Goal: Find specific page/section: Find specific page/section

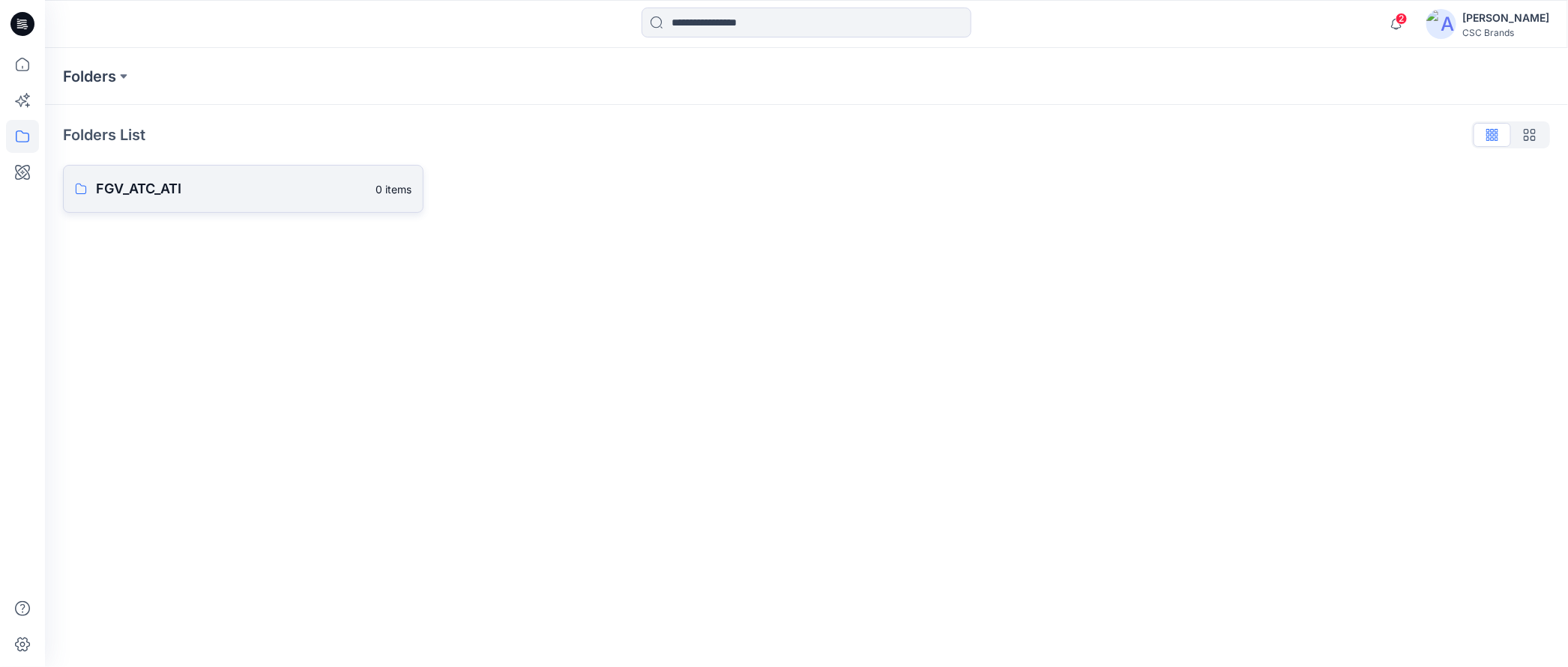
click at [152, 186] on p "FGV_ATC_ATI" at bounding box center [231, 188] width 270 height 21
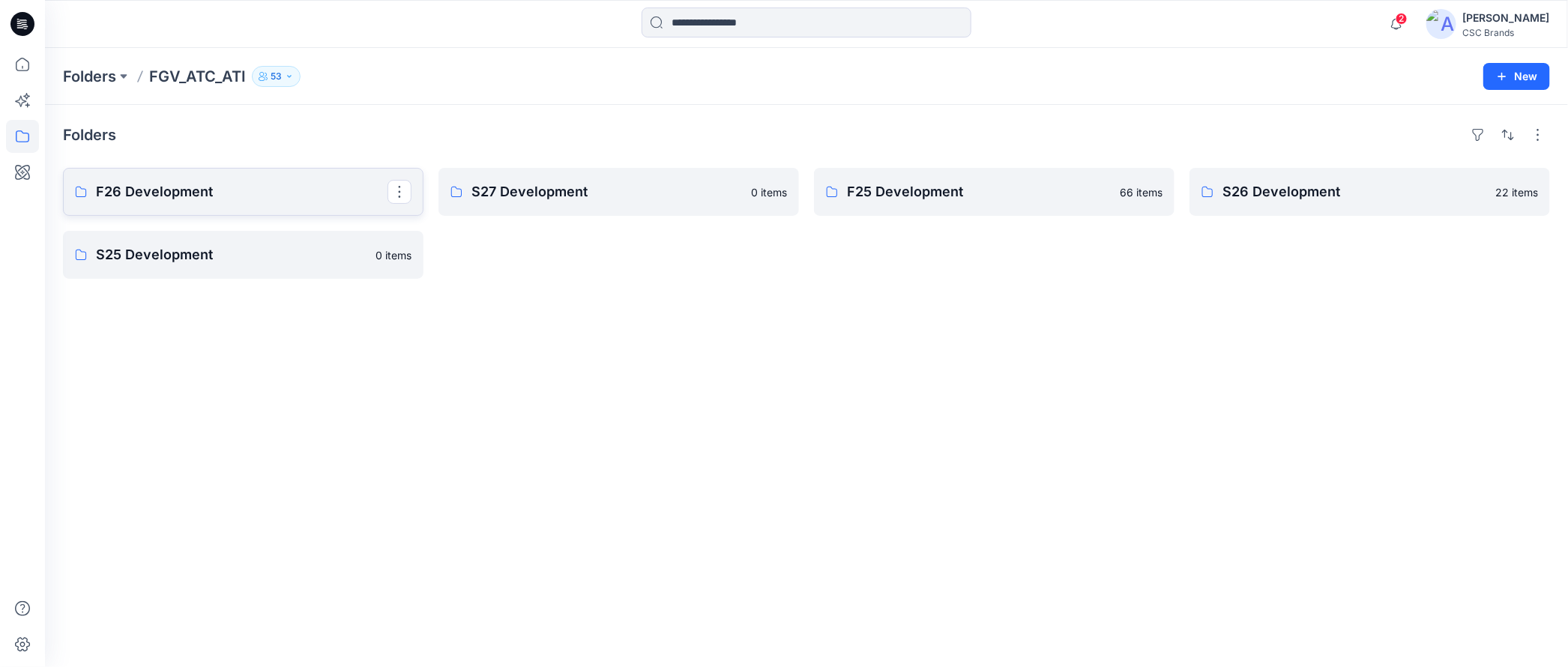
click at [221, 185] on p "F26 Development" at bounding box center [242, 192] width 292 height 21
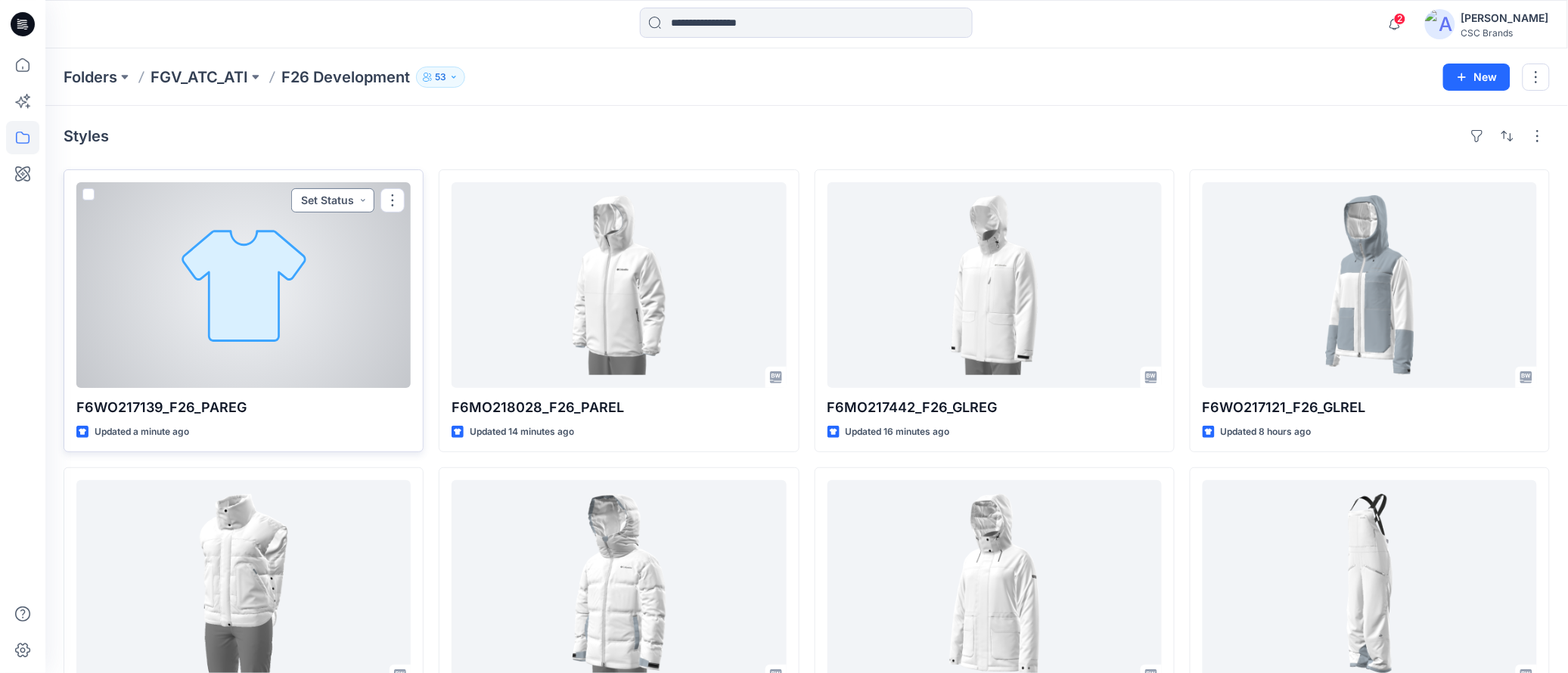
click at [338, 204] on button "Set Status" at bounding box center [332, 200] width 83 height 24
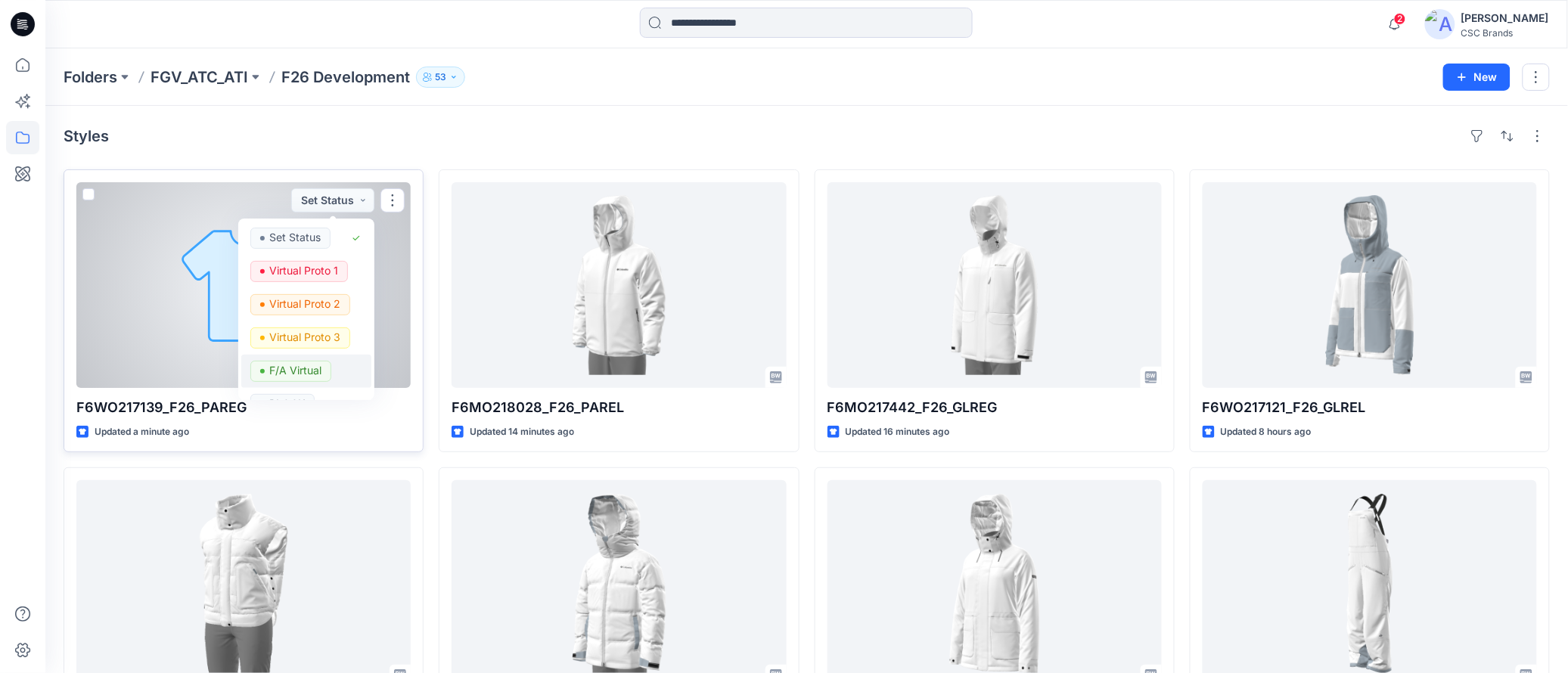
click at [315, 364] on p "F/A Virtual" at bounding box center [295, 370] width 52 height 20
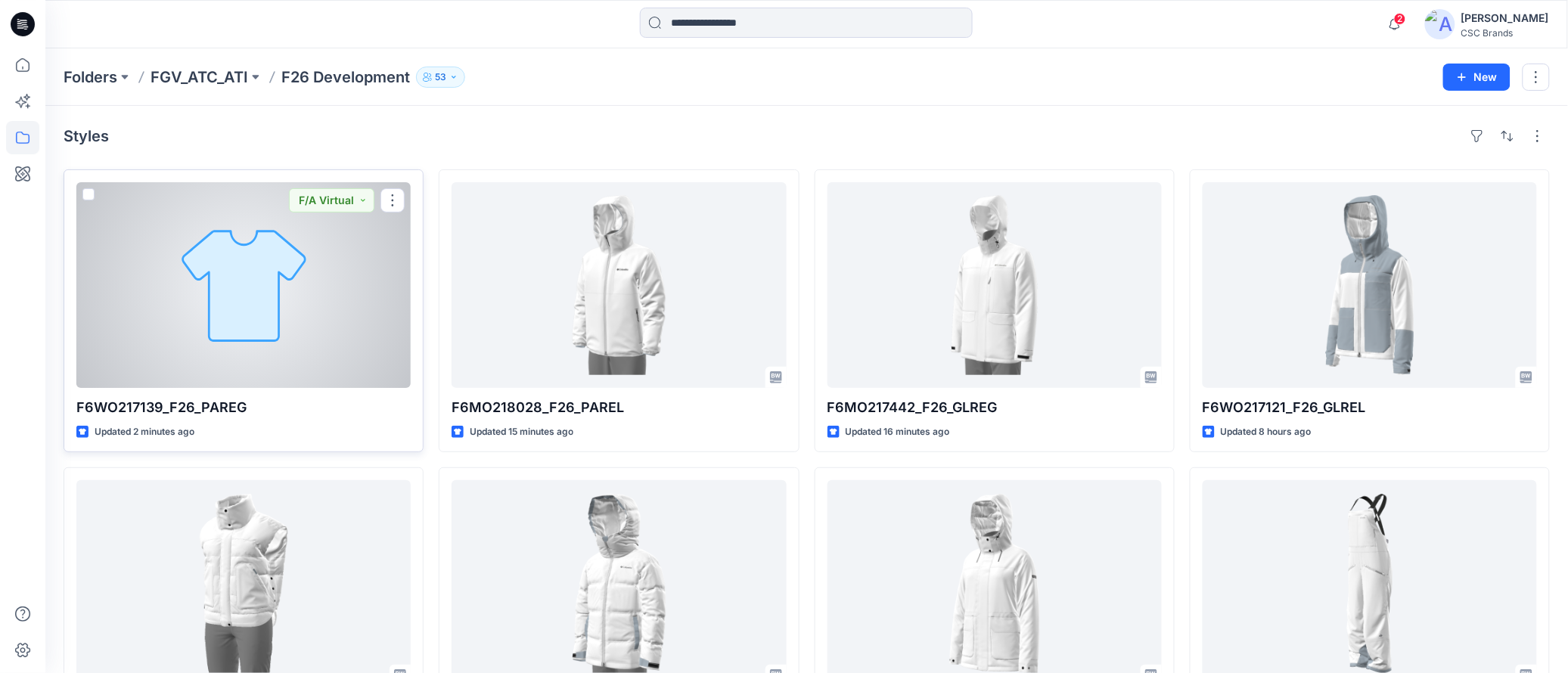
click at [286, 319] on div at bounding box center [244, 285] width 334 height 206
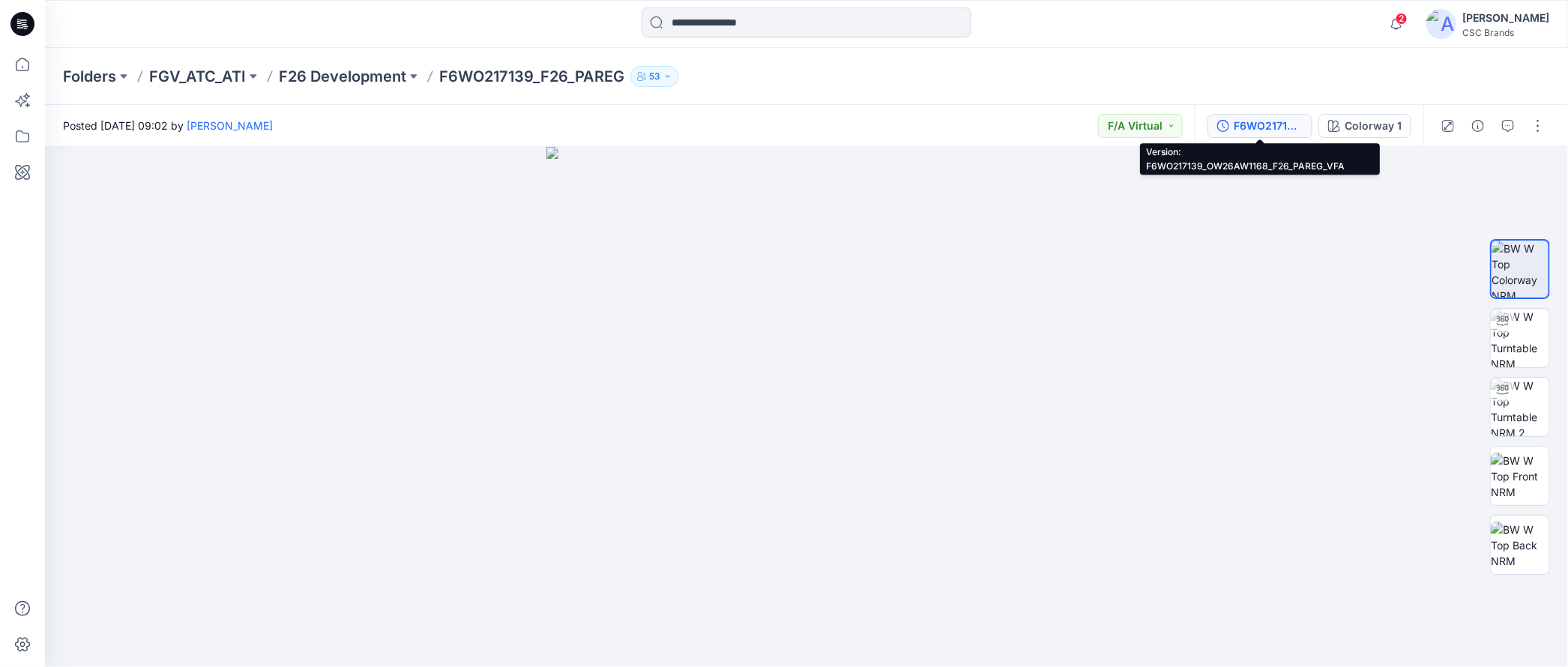
click at [1250, 125] on div "F6WO217139_OW26AW1168_F26_PAREG_VFA" at bounding box center [1268, 126] width 69 height 16
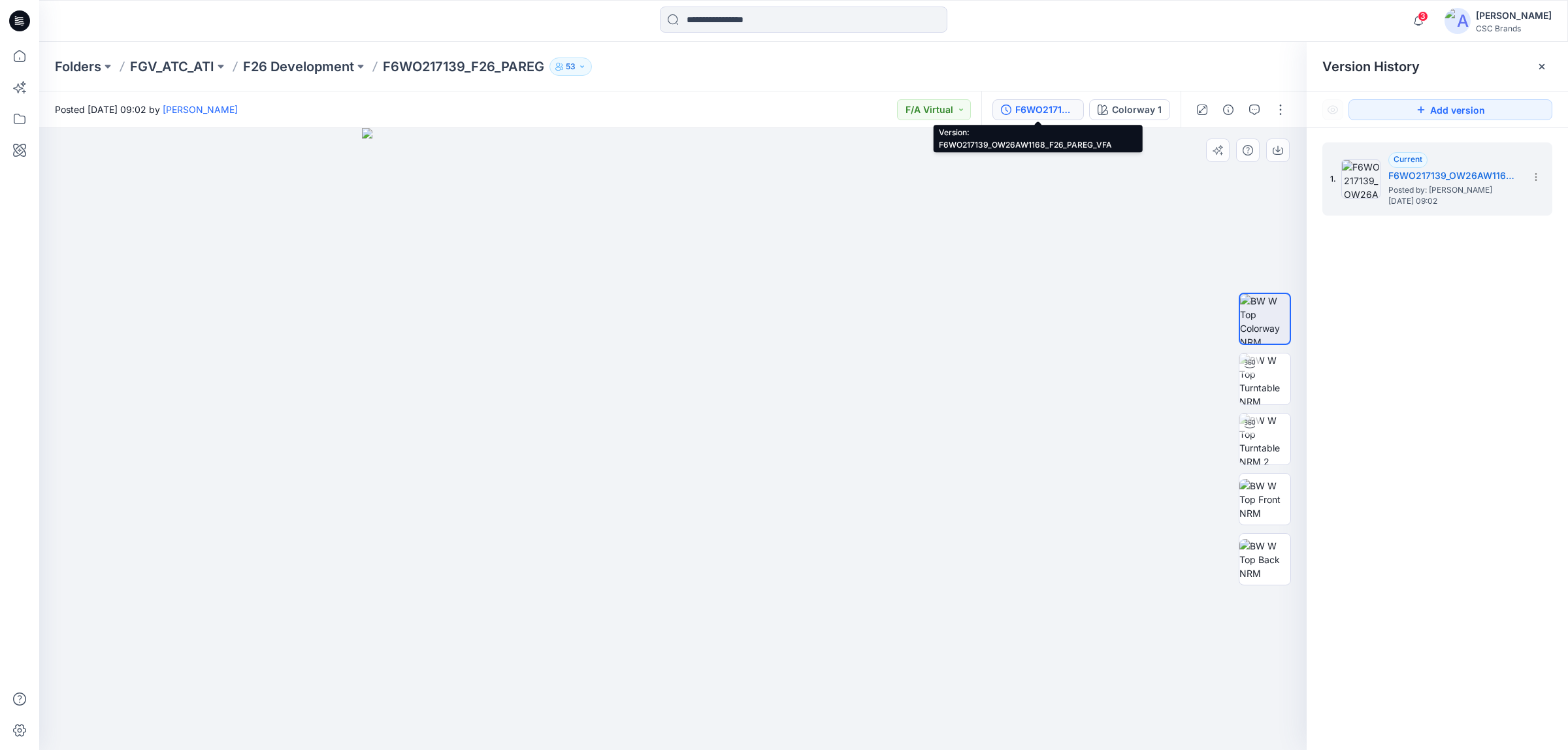
click at [887, 217] on img at bounding box center [673, 439] width 623 height 623
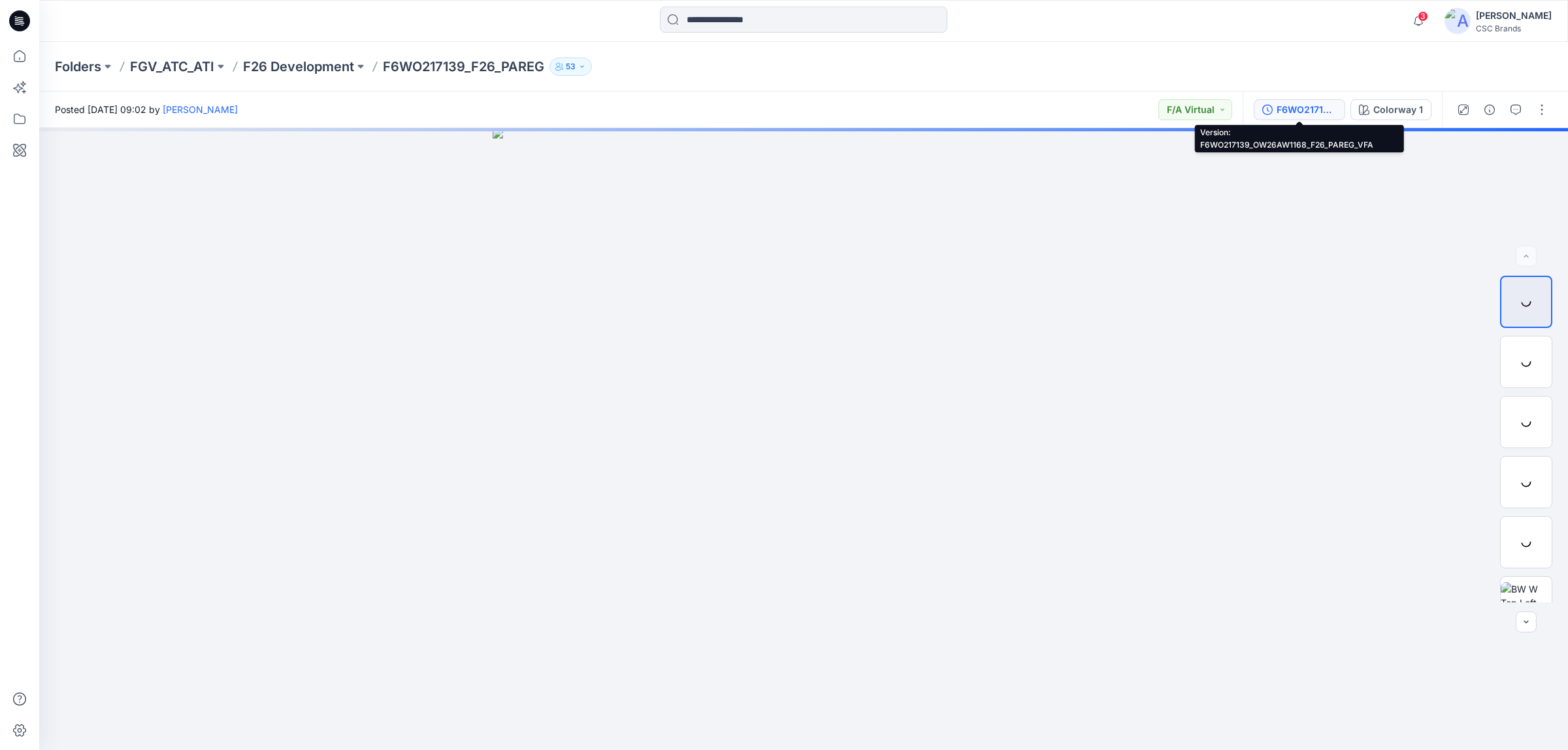
click at [1297, 112] on div "F6WO217139_OW26AW1168_F26_PAREG_VFA" at bounding box center [1307, 110] width 60 height 14
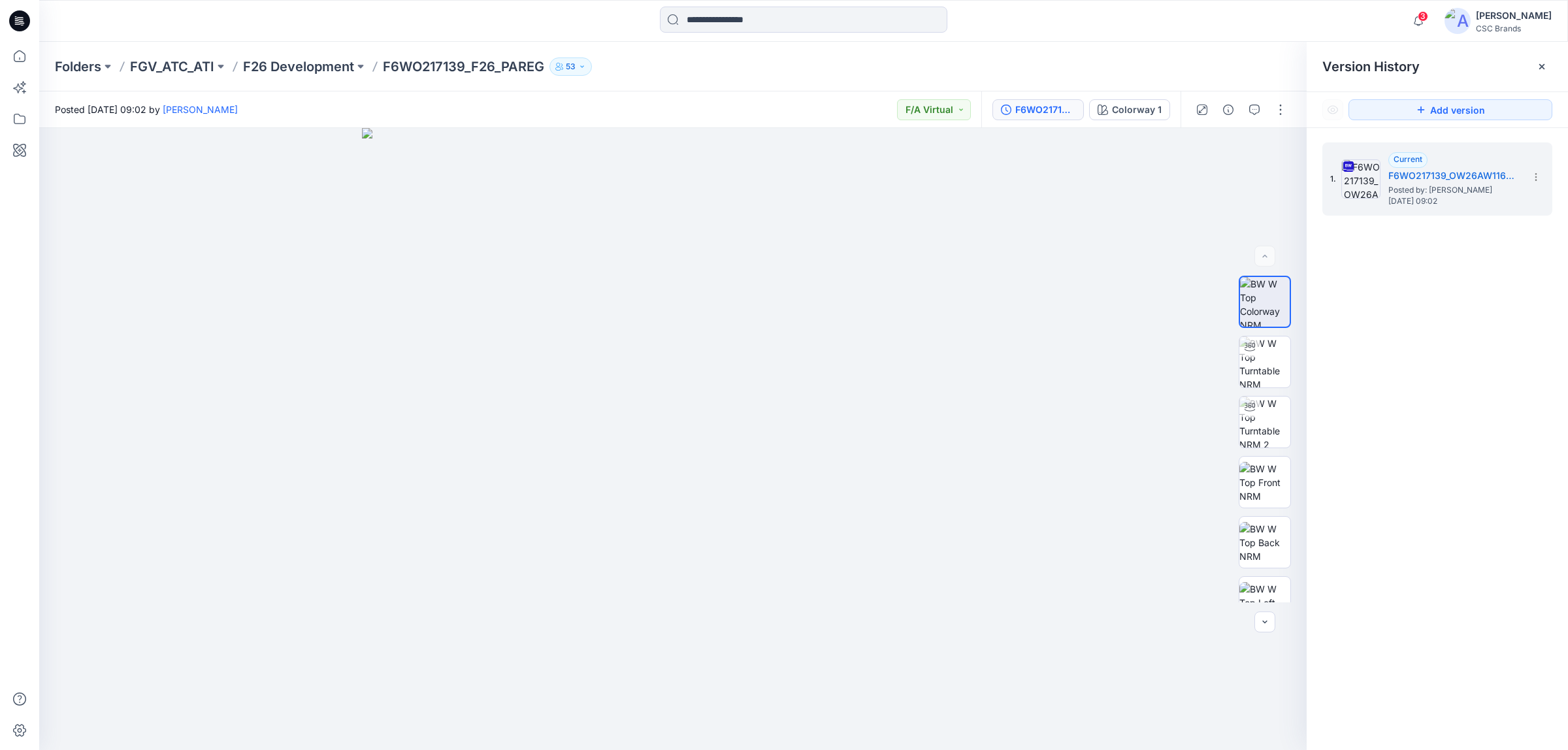
click at [480, 64] on p "F6WO217139_F26_PAREG" at bounding box center [463, 66] width 162 height 18
click at [337, 65] on p "F26 Development" at bounding box center [298, 66] width 111 height 18
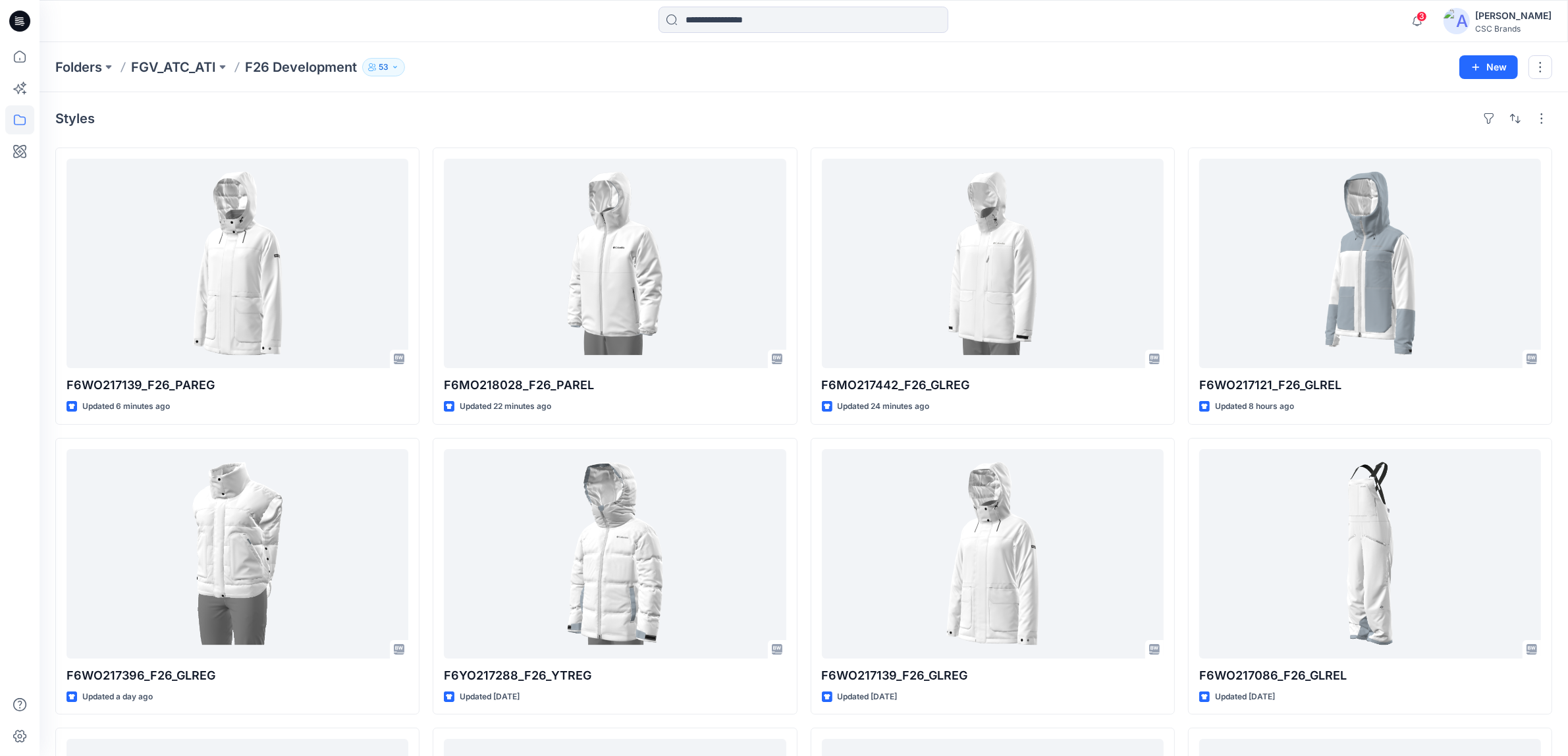
click at [307, 76] on div "Folders FGV_ATC_ATI F26 Development 53 New" at bounding box center [804, 67] width 1528 height 50
click at [551, 68] on div "Folders FGV_ATC_ATI F26 Development 53" at bounding box center [753, 67] width 1394 height 19
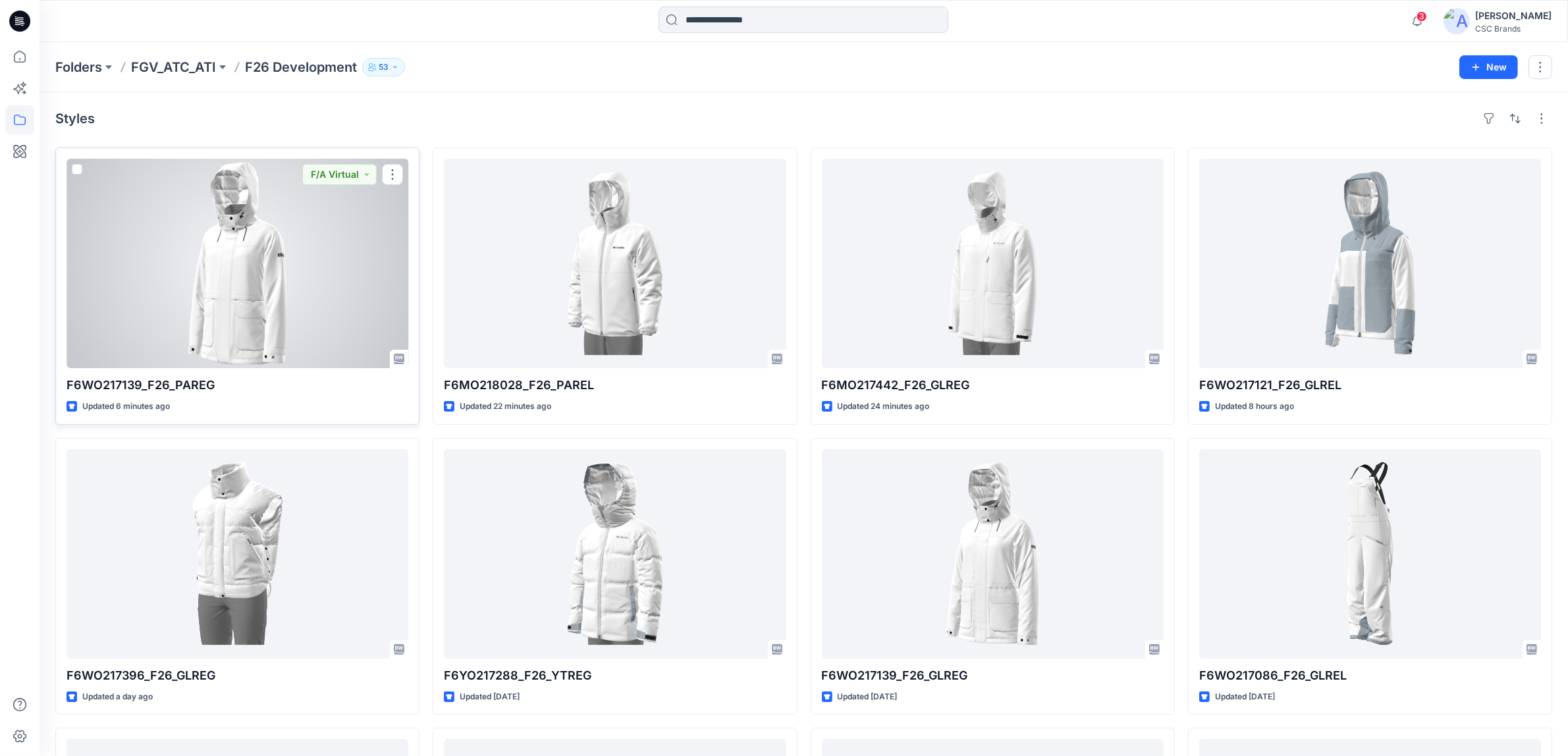
click at [323, 195] on div at bounding box center [238, 263] width 342 height 209
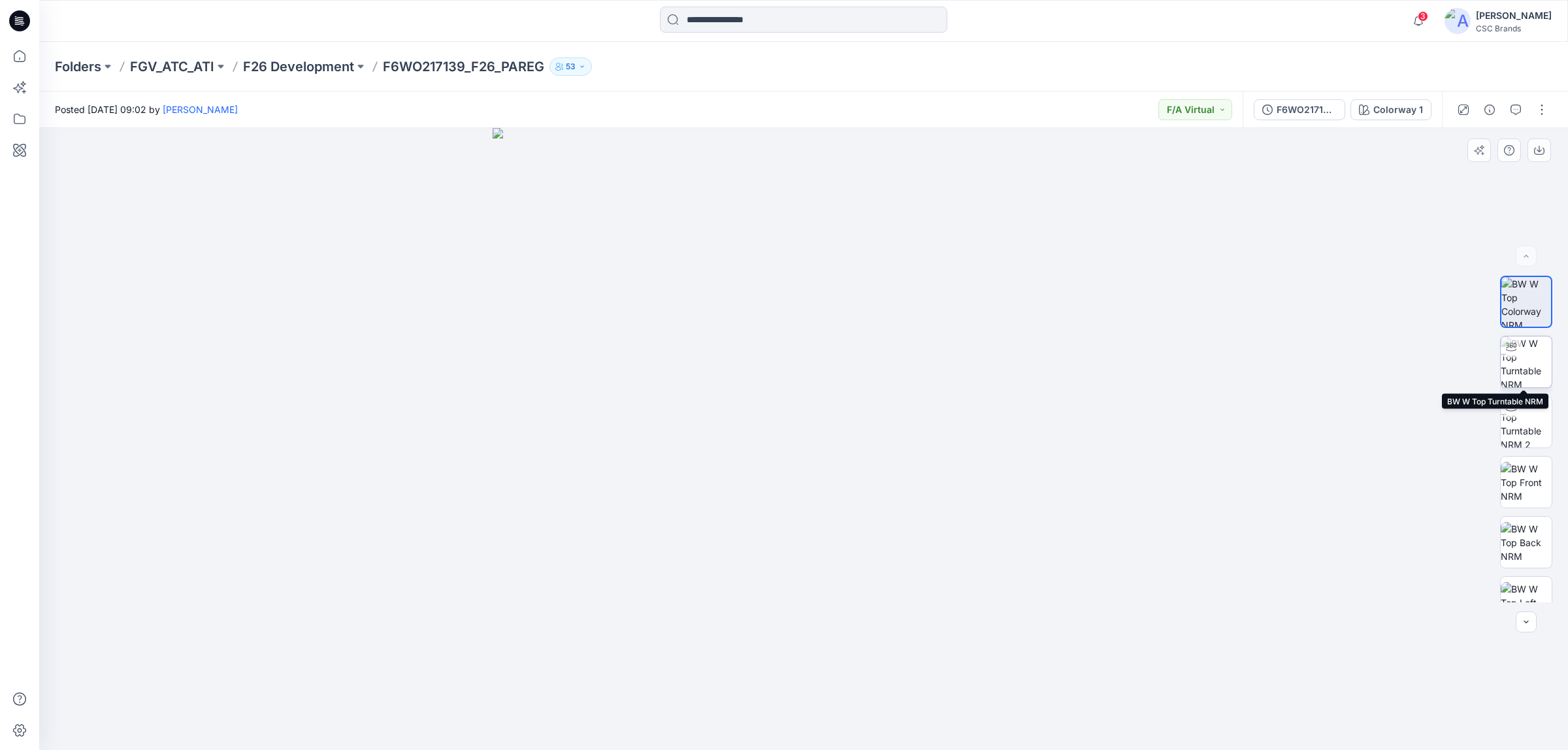
click at [1521, 354] on img at bounding box center [1526, 362] width 51 height 51
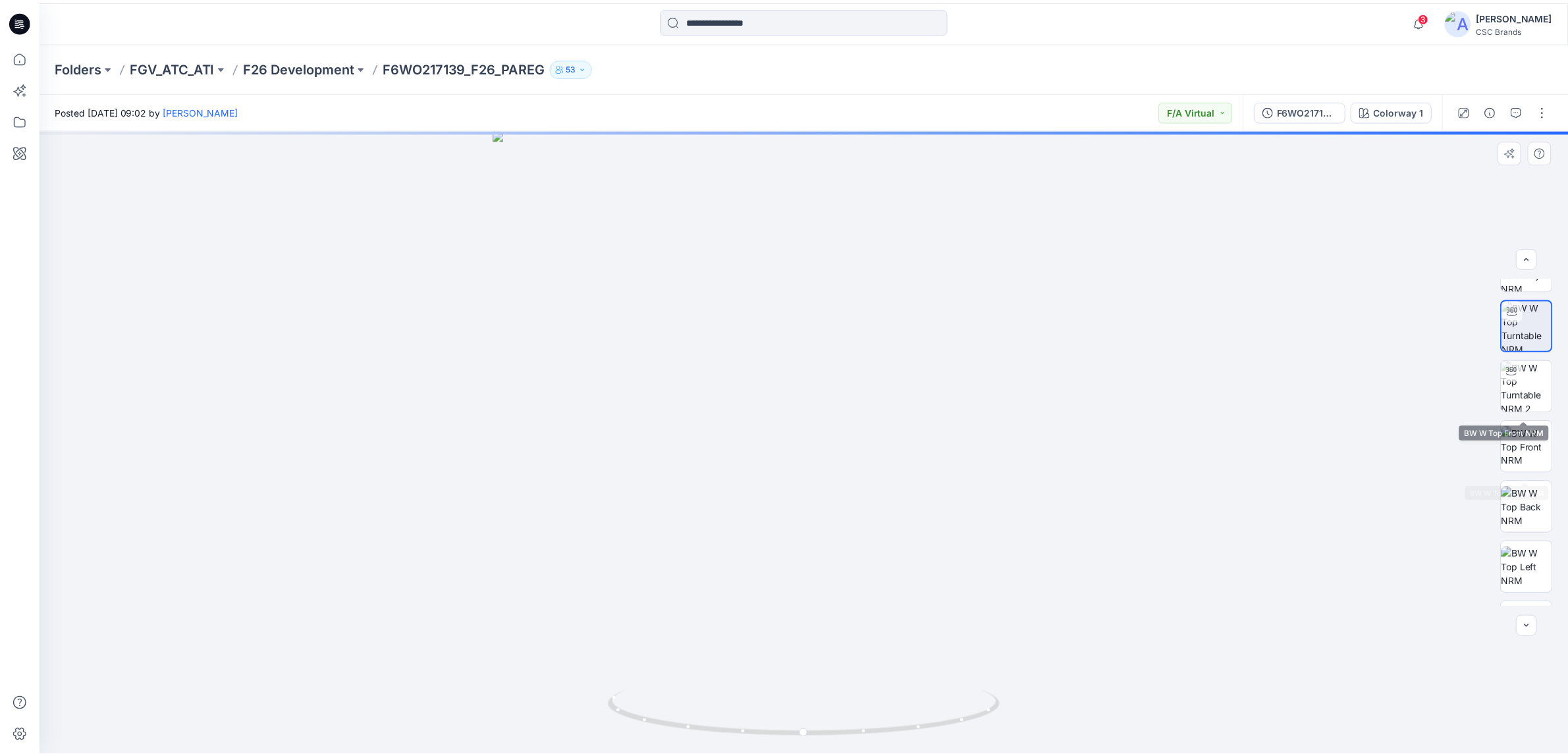
scroll to position [147, 0]
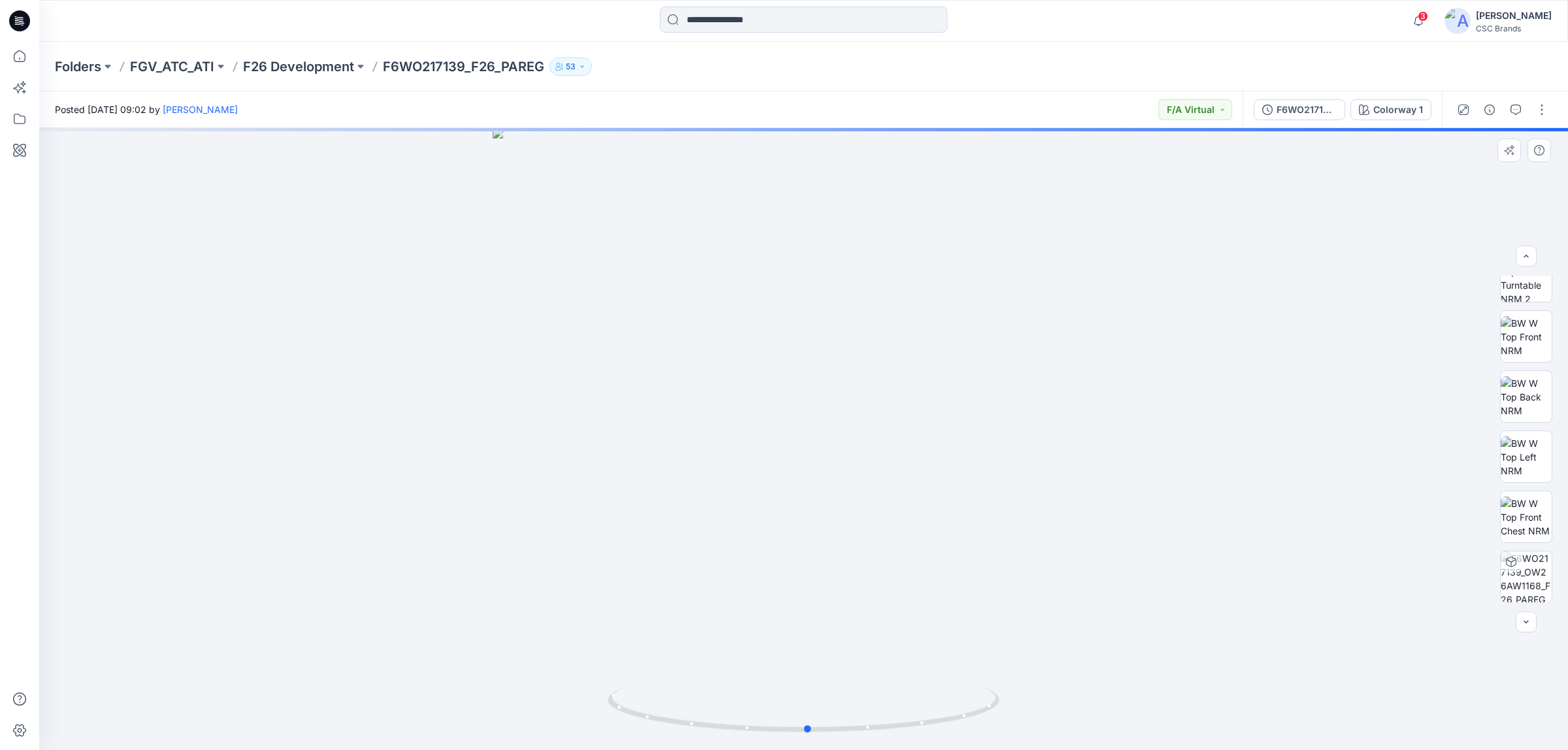
drag, startPoint x: 1017, startPoint y: 648, endPoint x: 981, endPoint y: 544, distance: 110.1
drag, startPoint x: 981, startPoint y: 544, endPoint x: 452, endPoint y: 69, distance: 711.0
click at [452, 69] on p "F6WO217139_F26_PAREG" at bounding box center [463, 66] width 162 height 18
click at [1428, 20] on span "3" at bounding box center [1423, 16] width 10 height 10
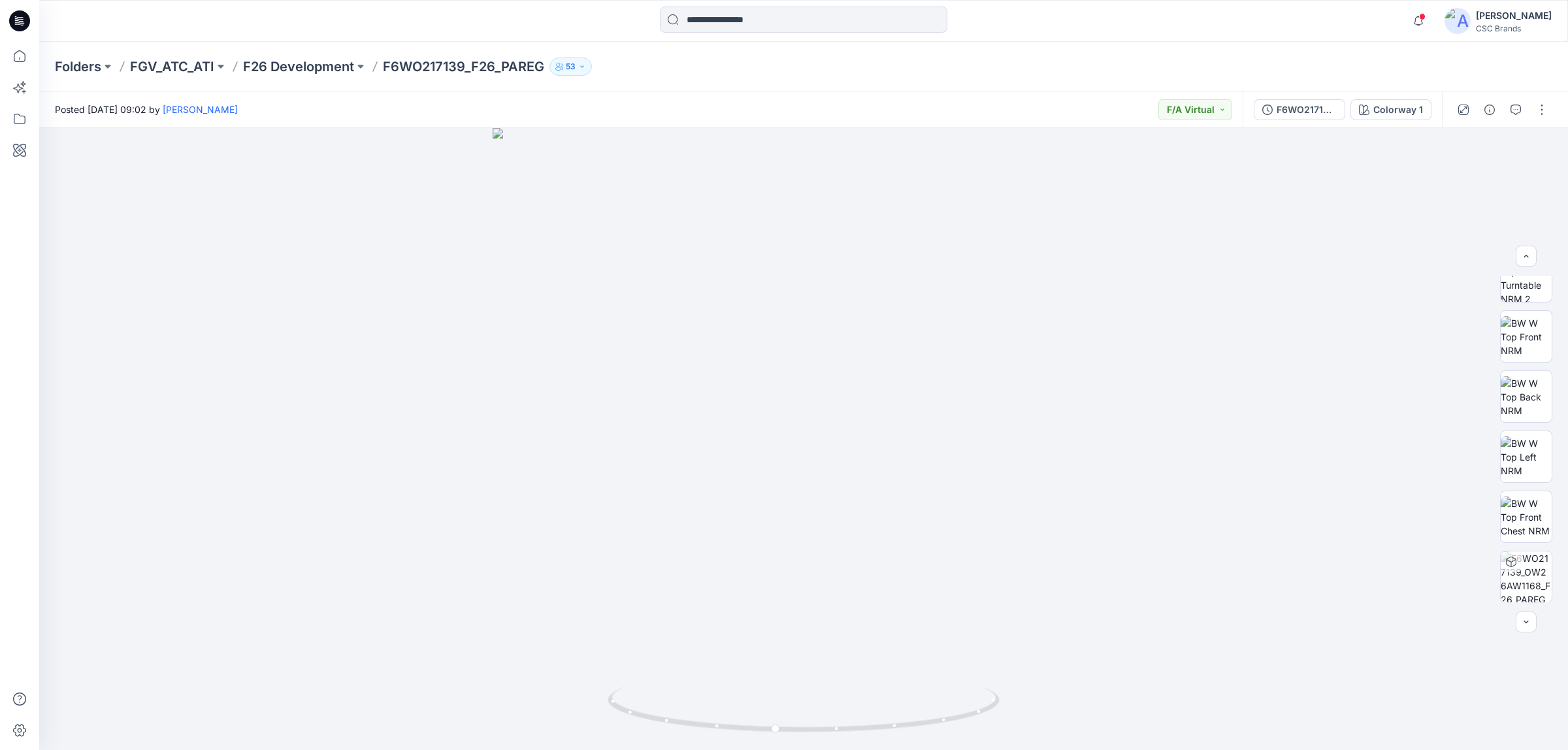
click at [491, 64] on p "F6WO217139_F26_PAREG" at bounding box center [463, 66] width 162 height 18
click at [315, 69] on p "F26 Development" at bounding box center [298, 66] width 111 height 18
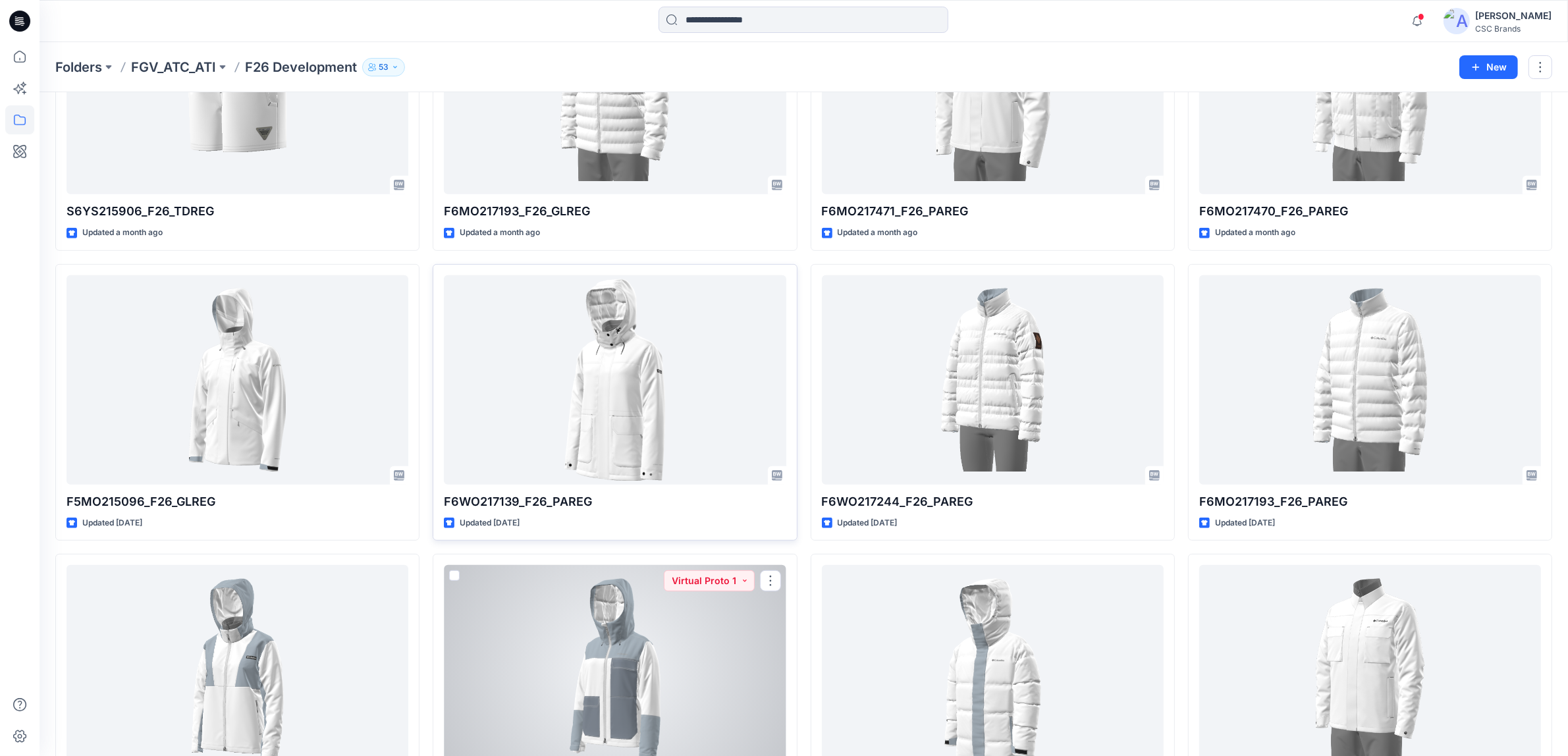
scroll to position [724, 0]
